Goal: Task Accomplishment & Management: Manage account settings

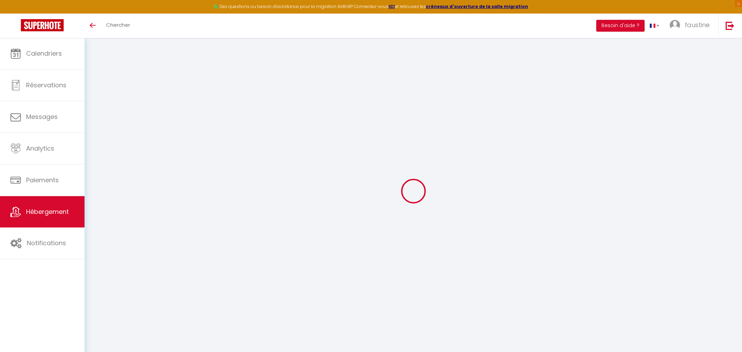
select select "3"
select select "2"
select select "1"
select select
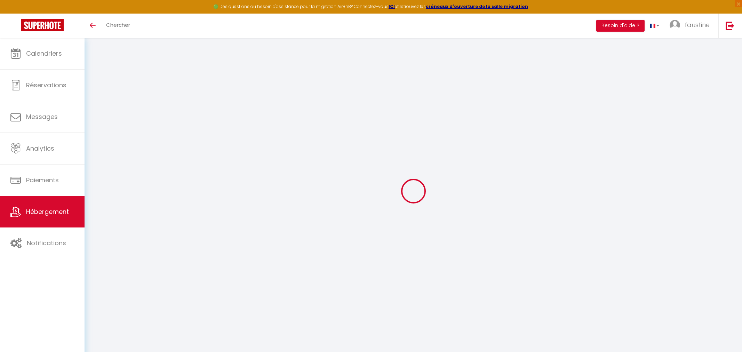
select select "28"
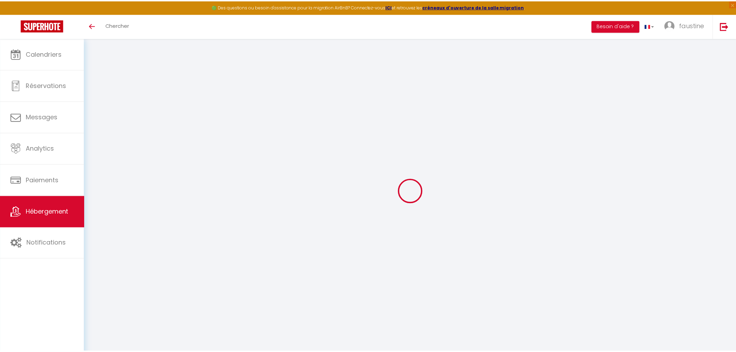
scroll to position [38, 0]
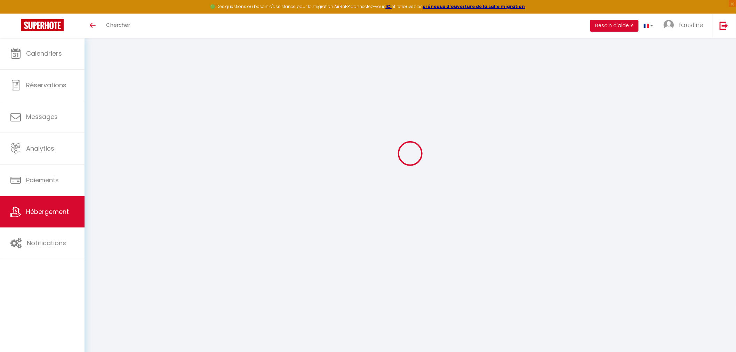
type input "MAISON CINQUANTE"
type input "David"
type input "Strettle"
type input "619 route de heux"
type input "32250"
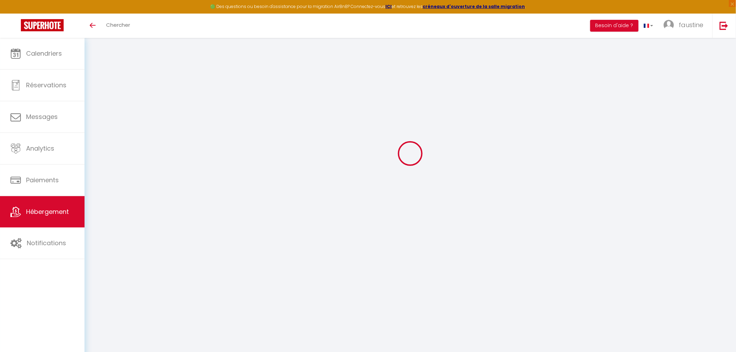
type input "Fourcès"
select select "houses"
select select "12"
select select "6"
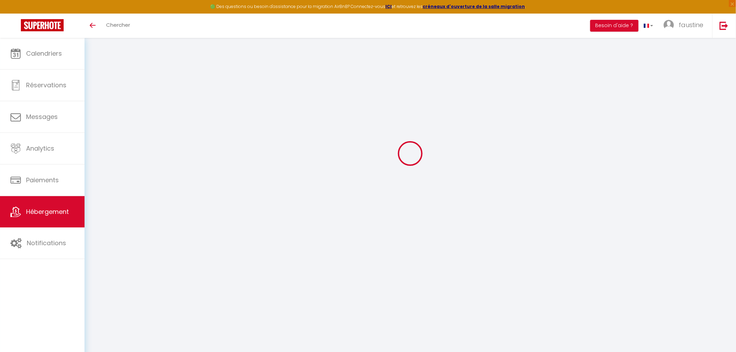
select select "4"
type input "480"
type input "60"
type input "200"
type input "2.16"
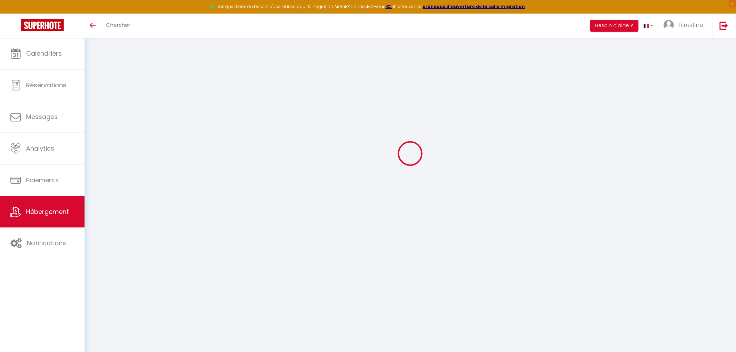
type input "1000"
select select
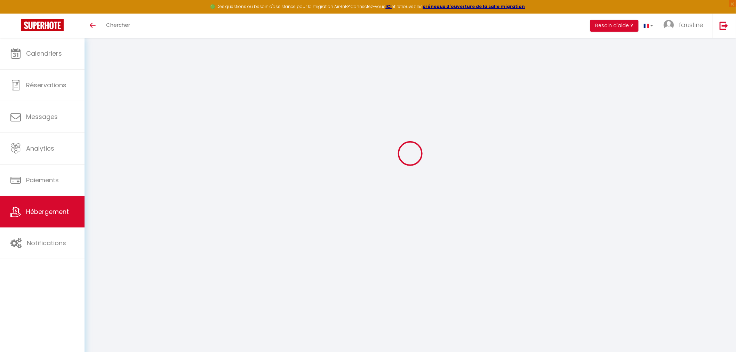
select select
type input "En campagne"
type input "32250"
type input "Fourcès"
type input "lartet.fources@gmail.com"
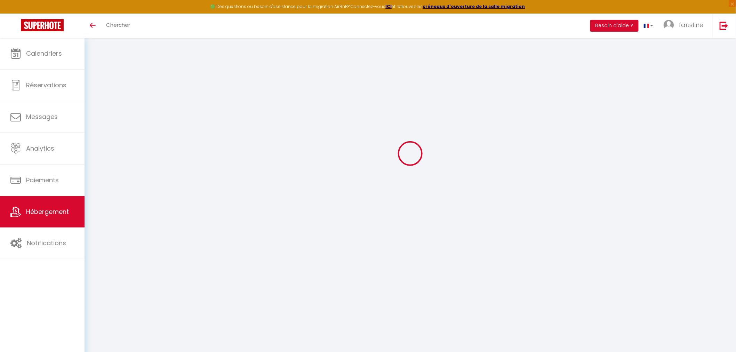
select select "12024"
checkbox input "false"
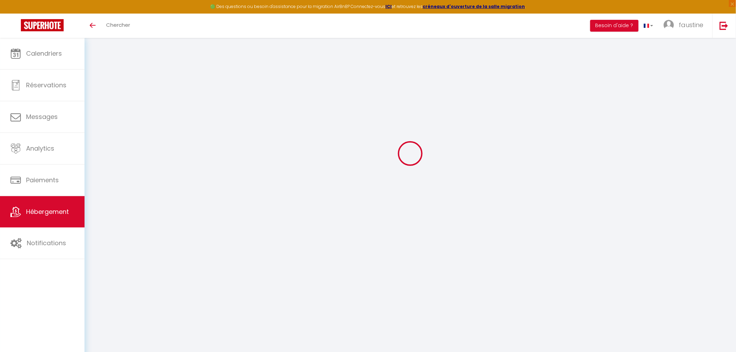
type input "0"
select select "cottage"
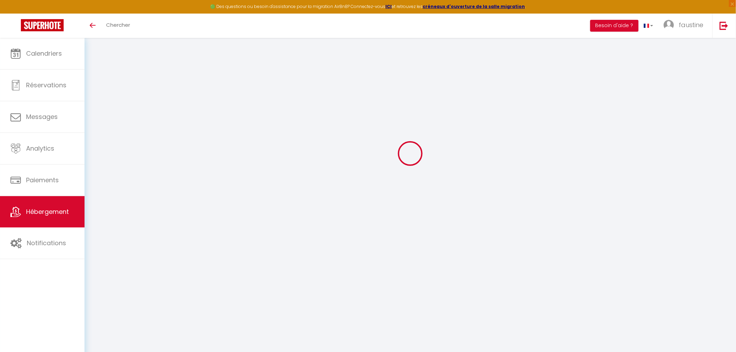
select select
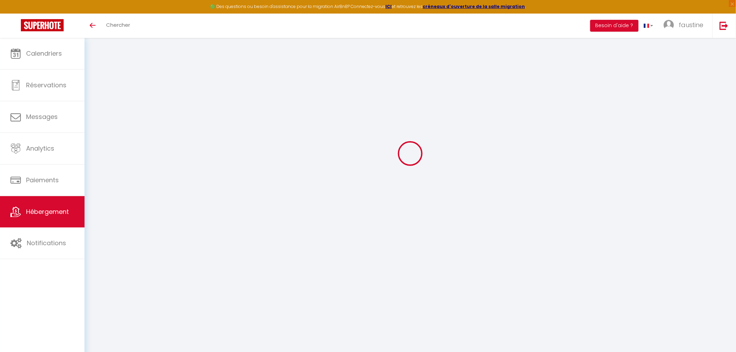
checkbox input "false"
select select
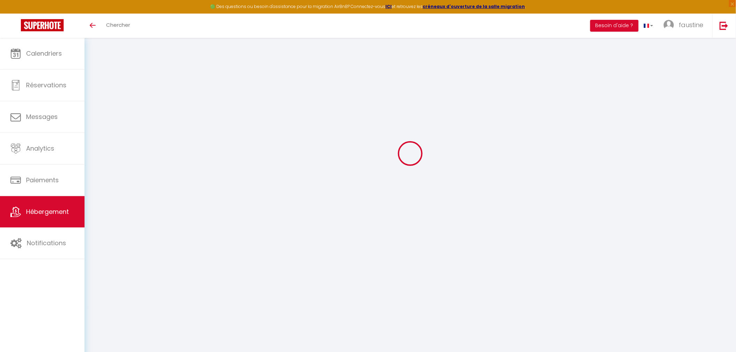
select select
checkbox input "false"
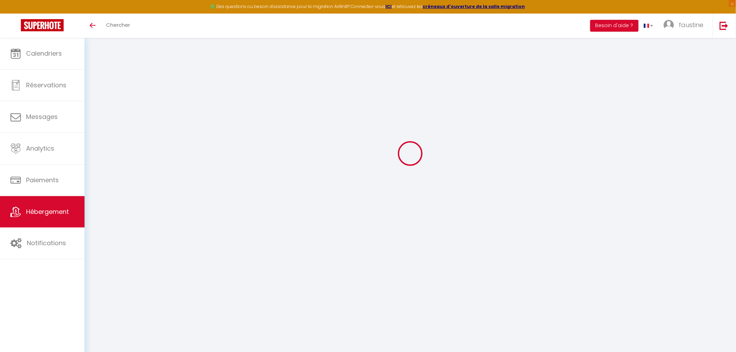
checkbox input "false"
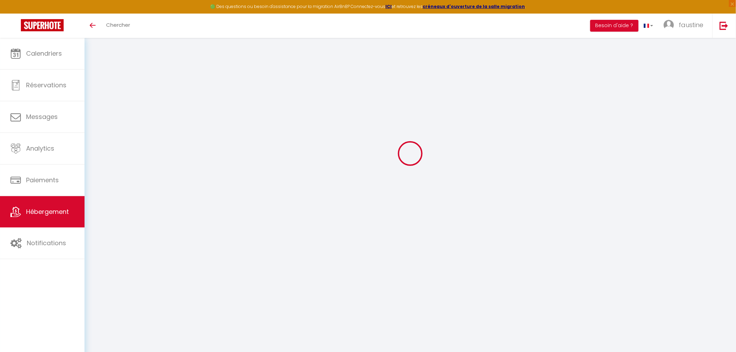
checkbox input "false"
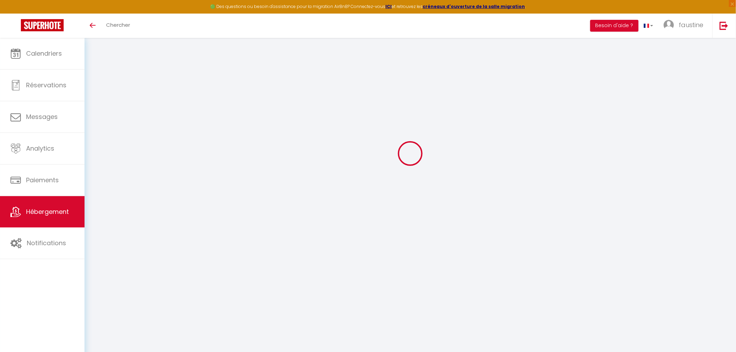
checkbox input "false"
select select "17:00"
select select "19:00"
select select "10:00"
select select "30"
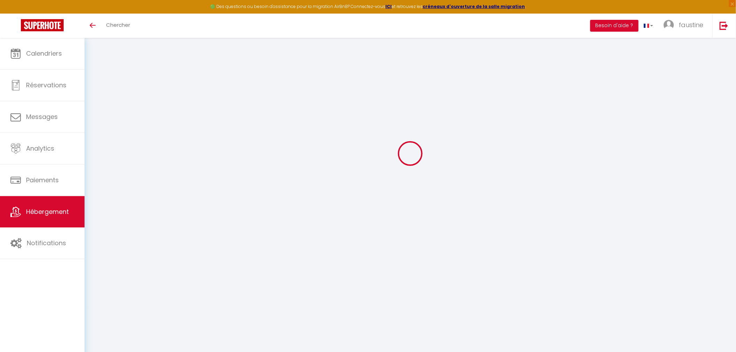
select select "120"
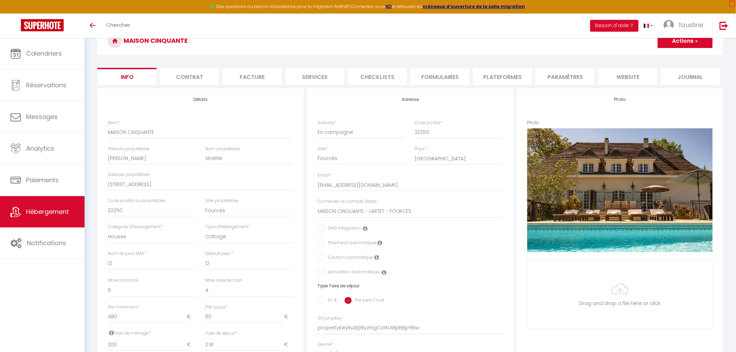
scroll to position [0, 0]
checkbox input "false"
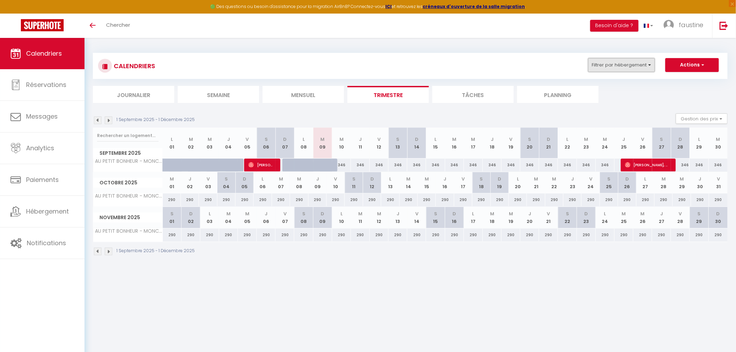
click at [616, 65] on button "Filtrer par hébergement" at bounding box center [621, 65] width 67 height 14
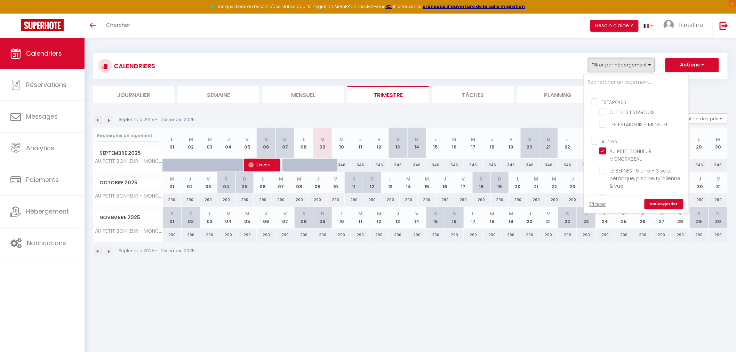
scroll to position [232, 0]
click at [603, 113] on input "AU PETIT BONHEUR - MONCRABEAU" at bounding box center [642, 114] width 87 height 7
checkbox input "false"
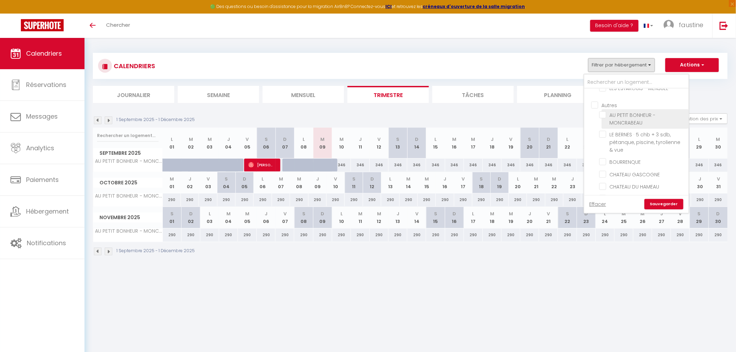
checkbox input "false"
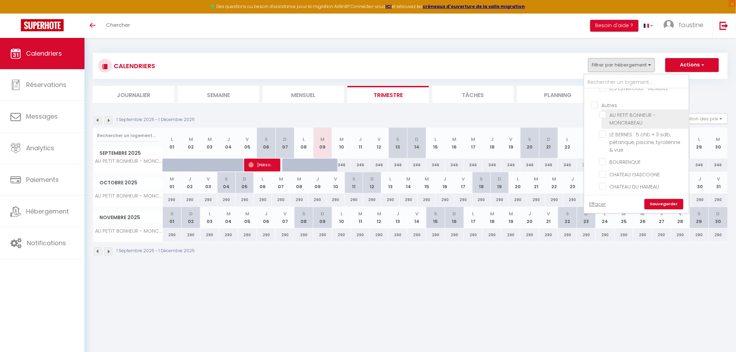
checkbox input "false"
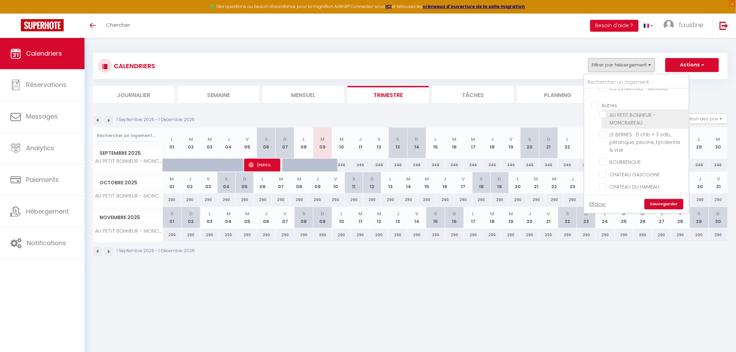
checkbox input "false"
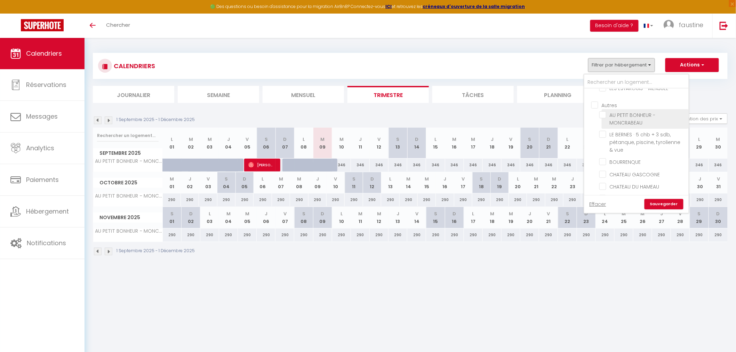
checkbox input "false"
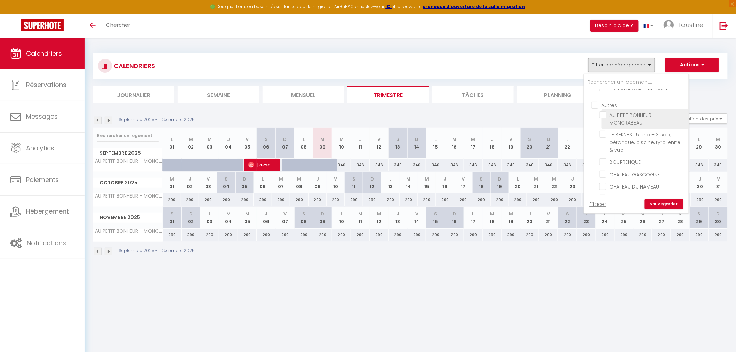
checkbox input "false"
click at [606, 160] on input "BOURRENQUE" at bounding box center [642, 161] width 87 height 7
checkbox input "true"
checkbox input "false"
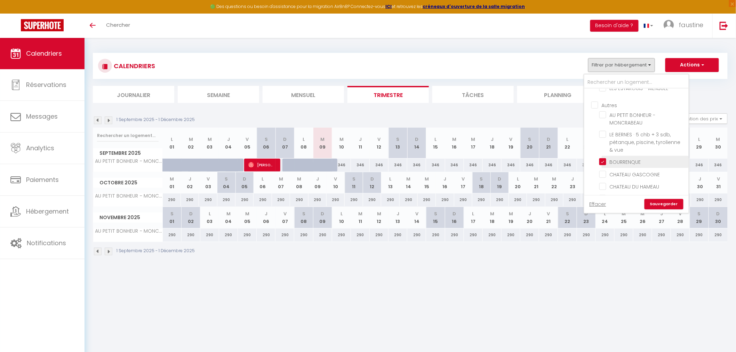
checkbox input "false"
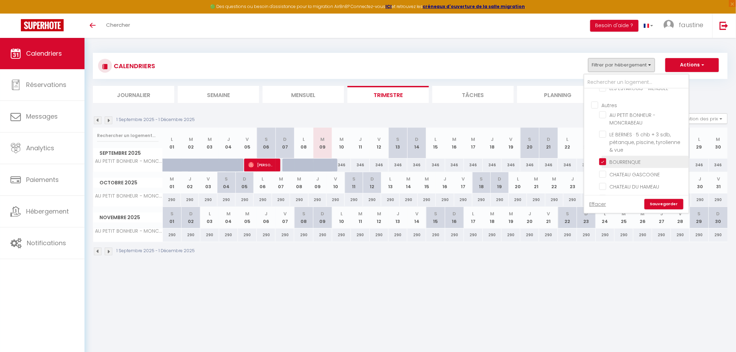
checkbox input "false"
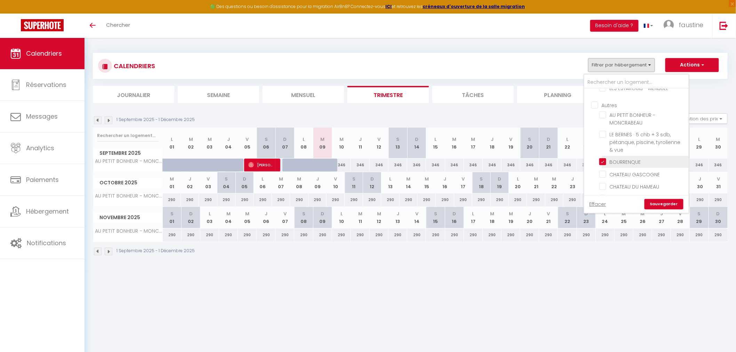
checkbox input "false"
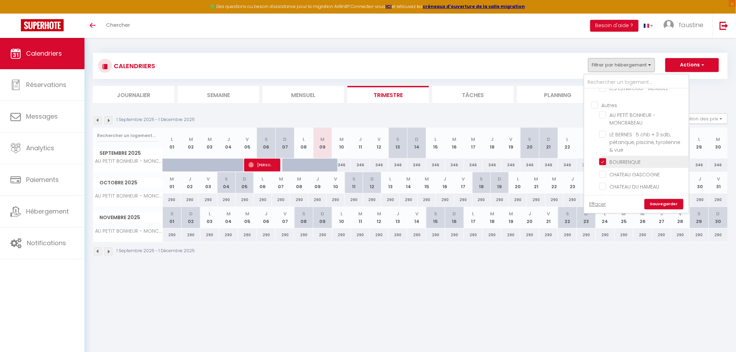
checkbox input "false"
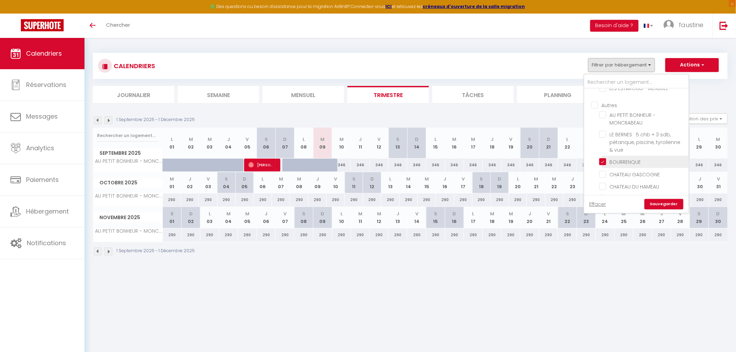
checkbox input "false"
click at [662, 206] on link "Sauvegarder" at bounding box center [663, 204] width 39 height 10
